Goal: Navigation & Orientation: Find specific page/section

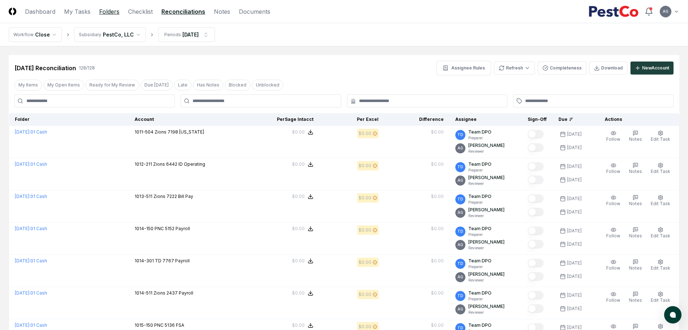
click at [107, 10] on link "Folders" at bounding box center [109, 11] width 20 height 9
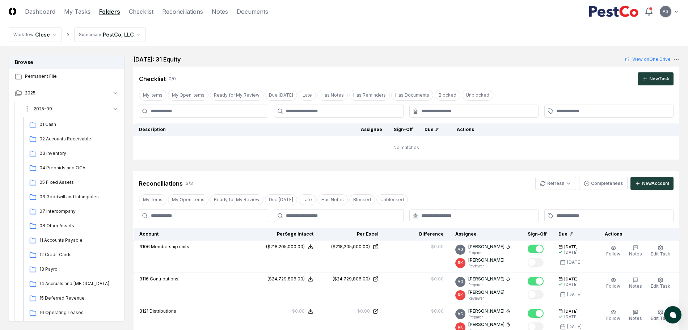
click at [78, 109] on button "2025-09" at bounding box center [71, 109] width 107 height 16
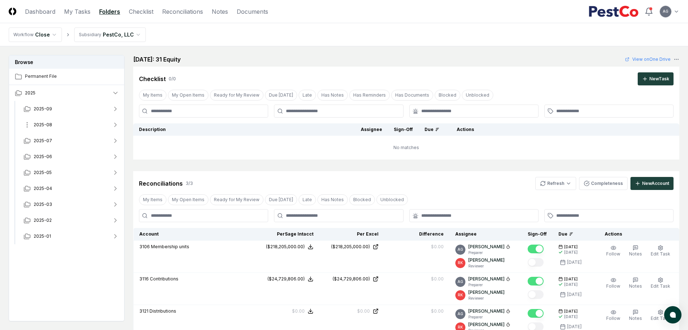
click at [63, 124] on button "2025-08" at bounding box center [71, 125] width 107 height 16
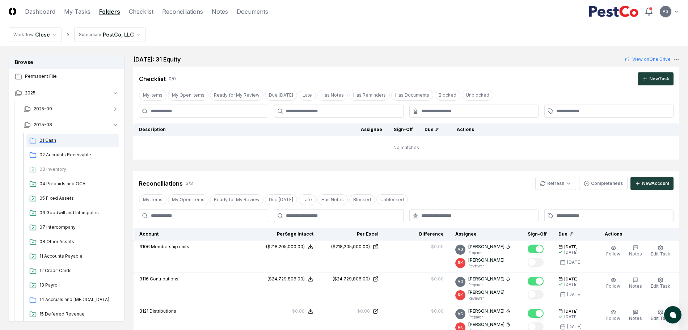
click at [63, 139] on span "01 Cash" at bounding box center [77, 140] width 77 height 7
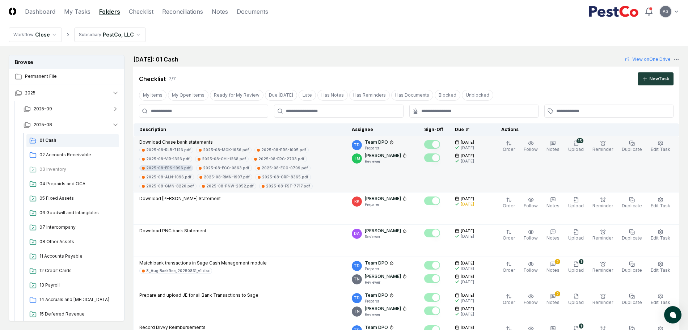
click at [176, 166] on div "2025-08-EPS-1996.pdf" at bounding box center [168, 167] width 44 height 5
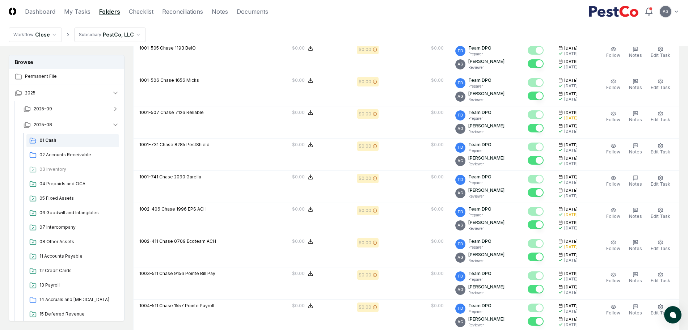
scroll to position [859, 0]
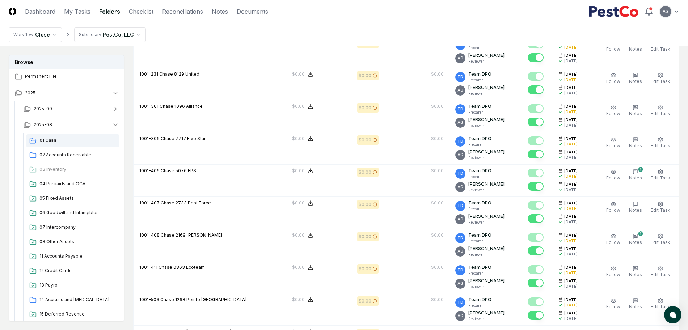
scroll to position [452, 0]
